Goal: Transaction & Acquisition: Purchase product/service

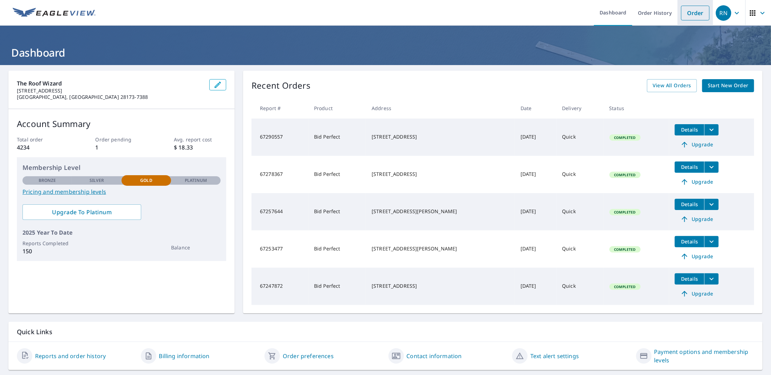
click at [695, 10] on link "Order" at bounding box center [695, 13] width 28 height 15
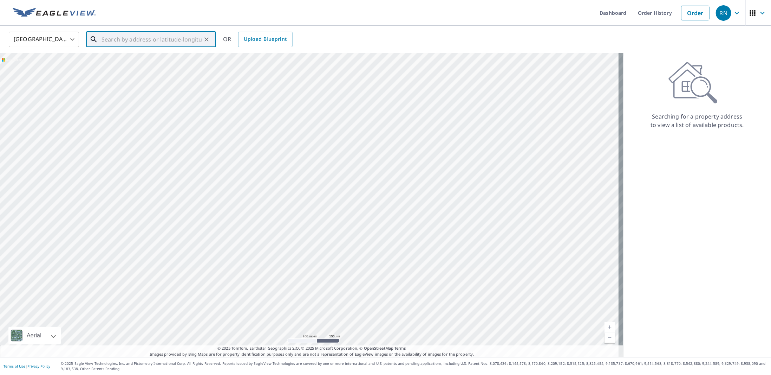
paste input "4501 olde stream ct Raleigh Nc"
type input "[STREET_ADDRESS]"
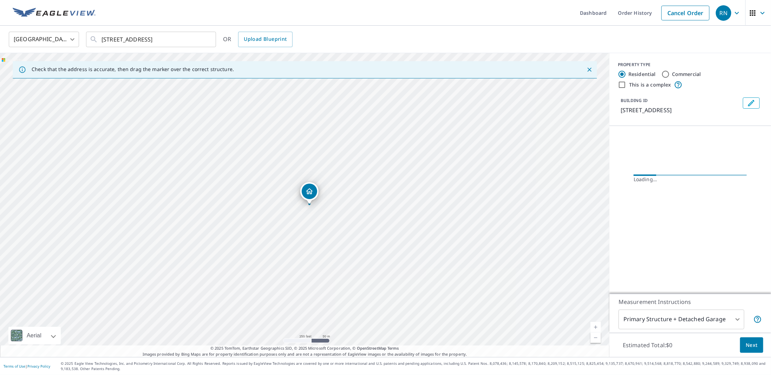
scroll to position [0, 0]
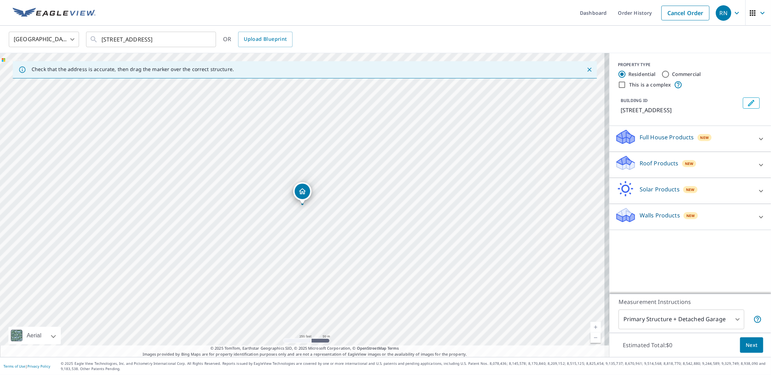
click at [641, 166] on p "Roof Products" at bounding box center [659, 163] width 39 height 8
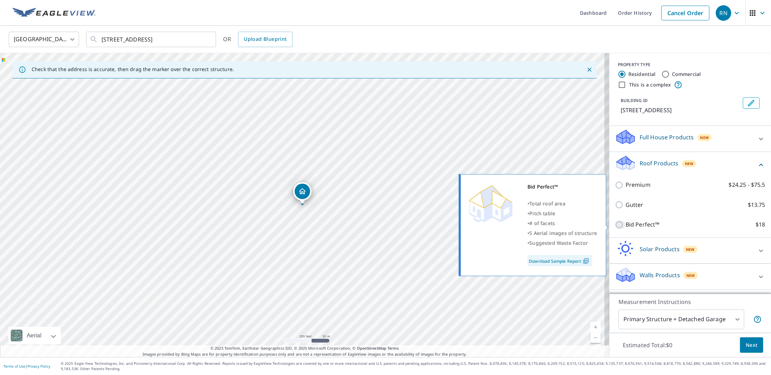
click at [615, 225] on input "Bid Perfect™ $18" at bounding box center [620, 224] width 11 height 8
checkbox input "true"
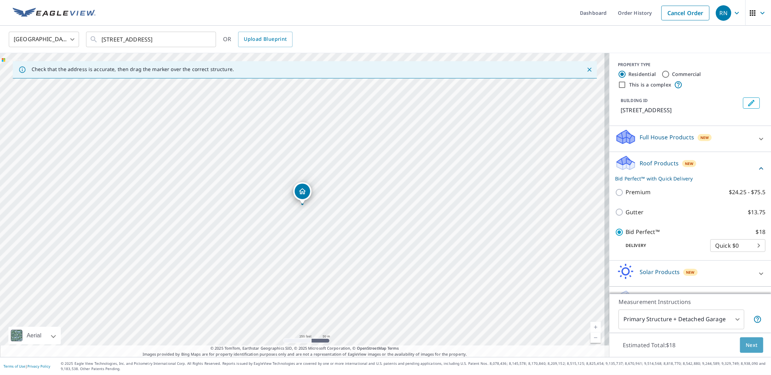
click at [746, 348] on span "Next" at bounding box center [752, 345] width 12 height 9
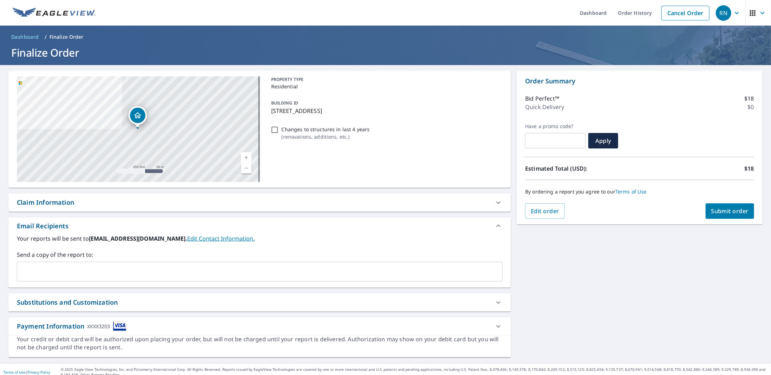
click at [732, 212] on span "Submit order" at bounding box center [731, 211] width 38 height 8
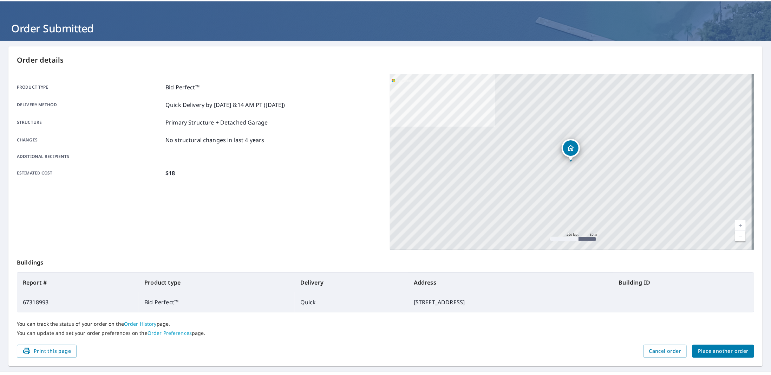
scroll to position [38, 0]
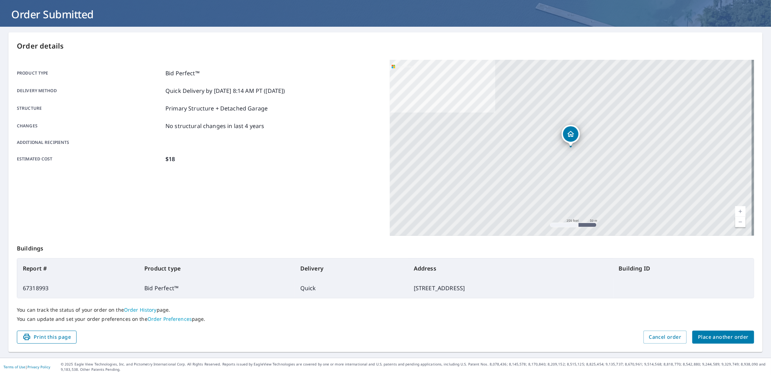
click at [51, 339] on span "Print this page" at bounding box center [46, 336] width 48 height 9
